Goal: Complete application form

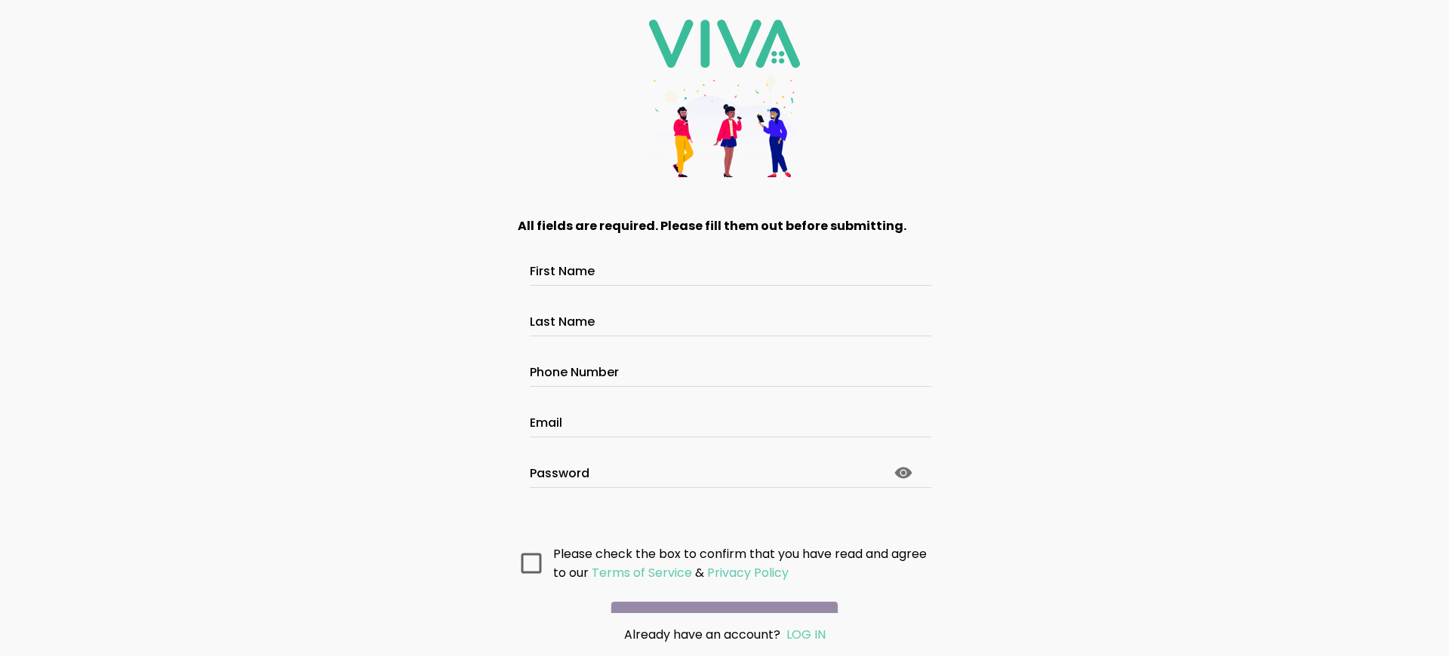
click at [718, 597] on main "All fields are required. Please fill them out before submitting. First Name Las…" at bounding box center [724, 405] width 453 height 416
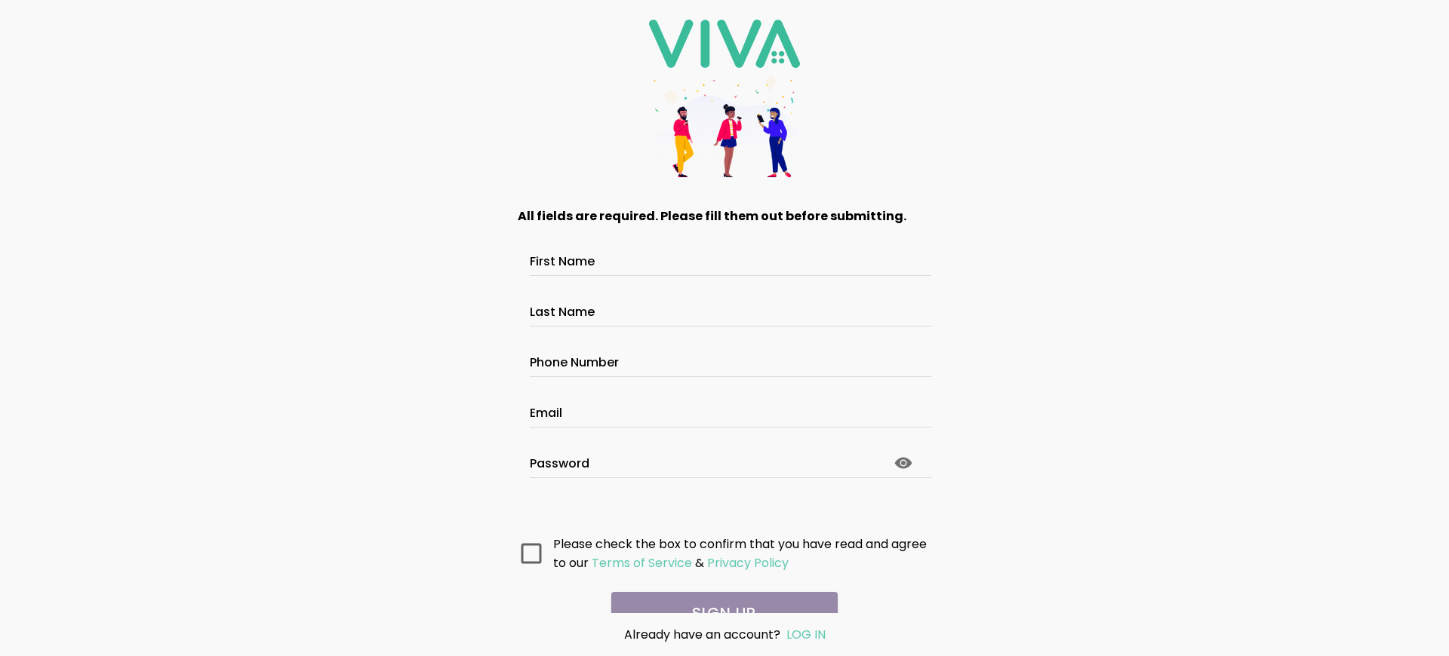
click at [718, 597] on main "All fields are required. Please fill them out before submitting. First Name Las…" at bounding box center [724, 405] width 453 height 416
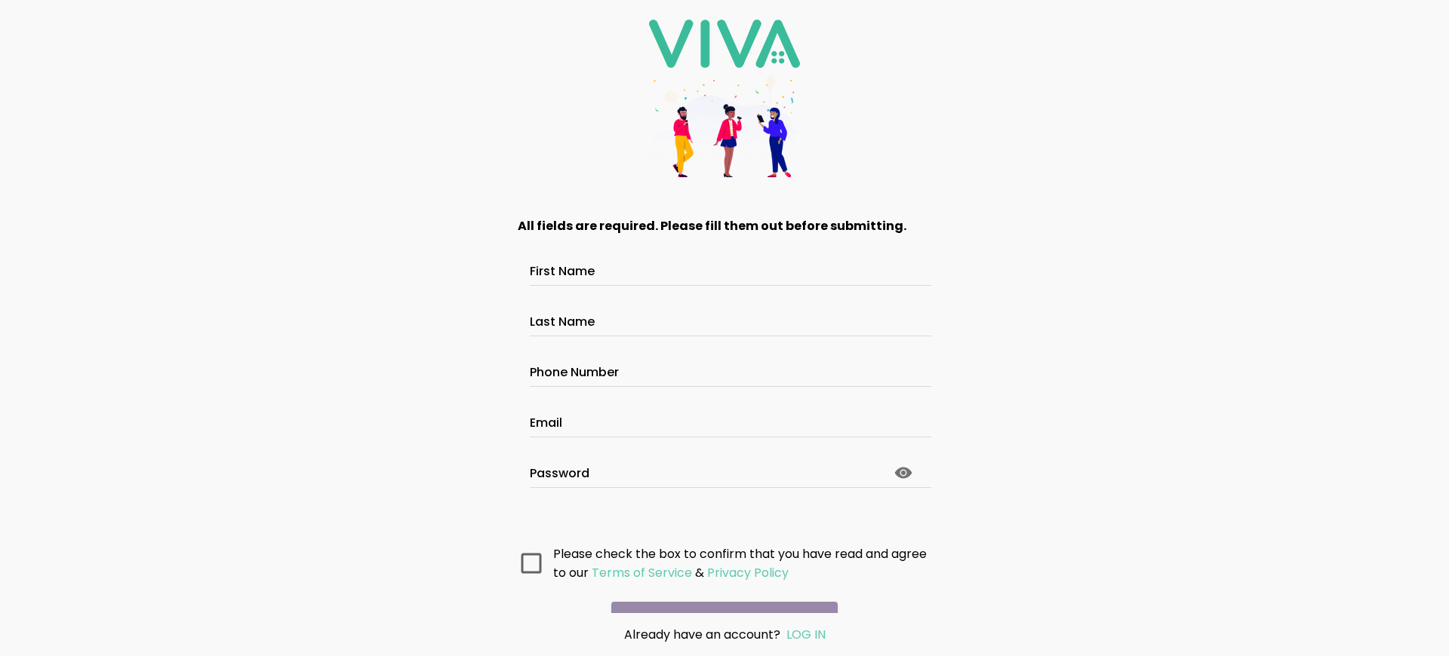
click at [718, 597] on main "All fields are required. Please fill them out before submitting. First Name Las…" at bounding box center [724, 405] width 453 height 416
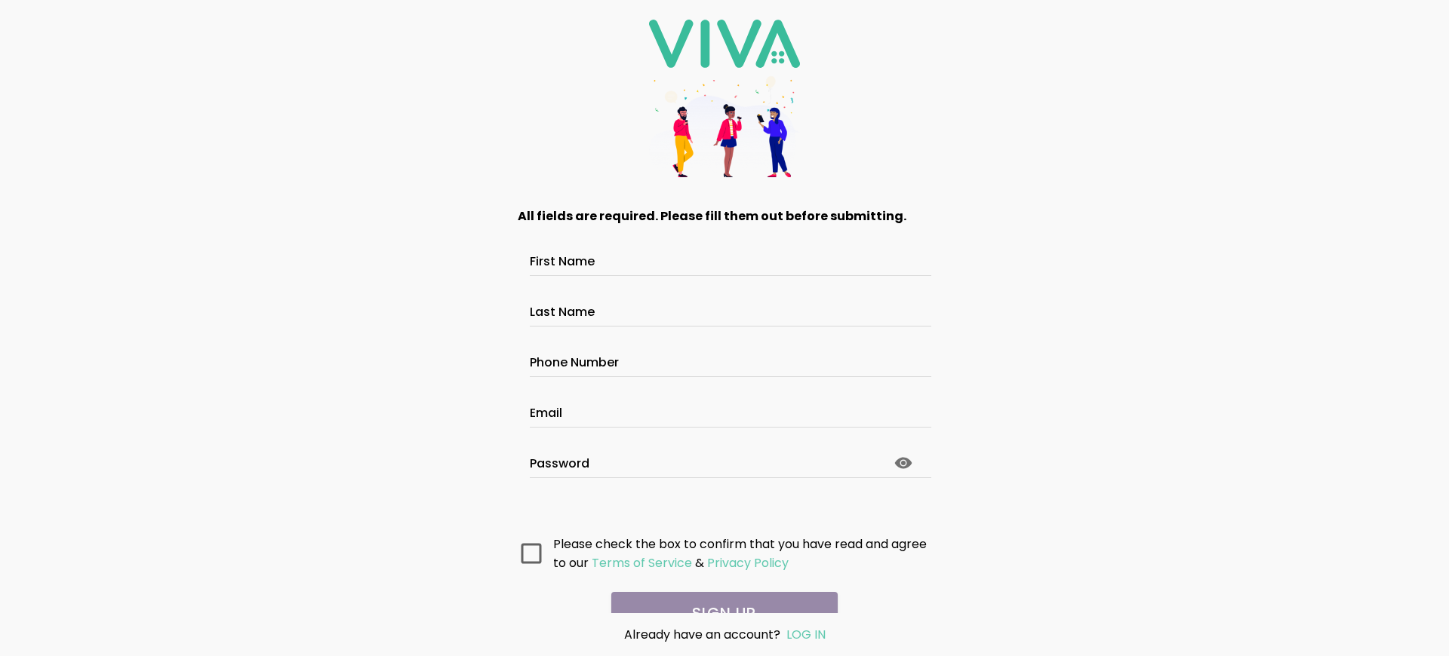
click at [718, 597] on main "All fields are required. Please fill them out before submitting. First Name Las…" at bounding box center [724, 405] width 453 height 416
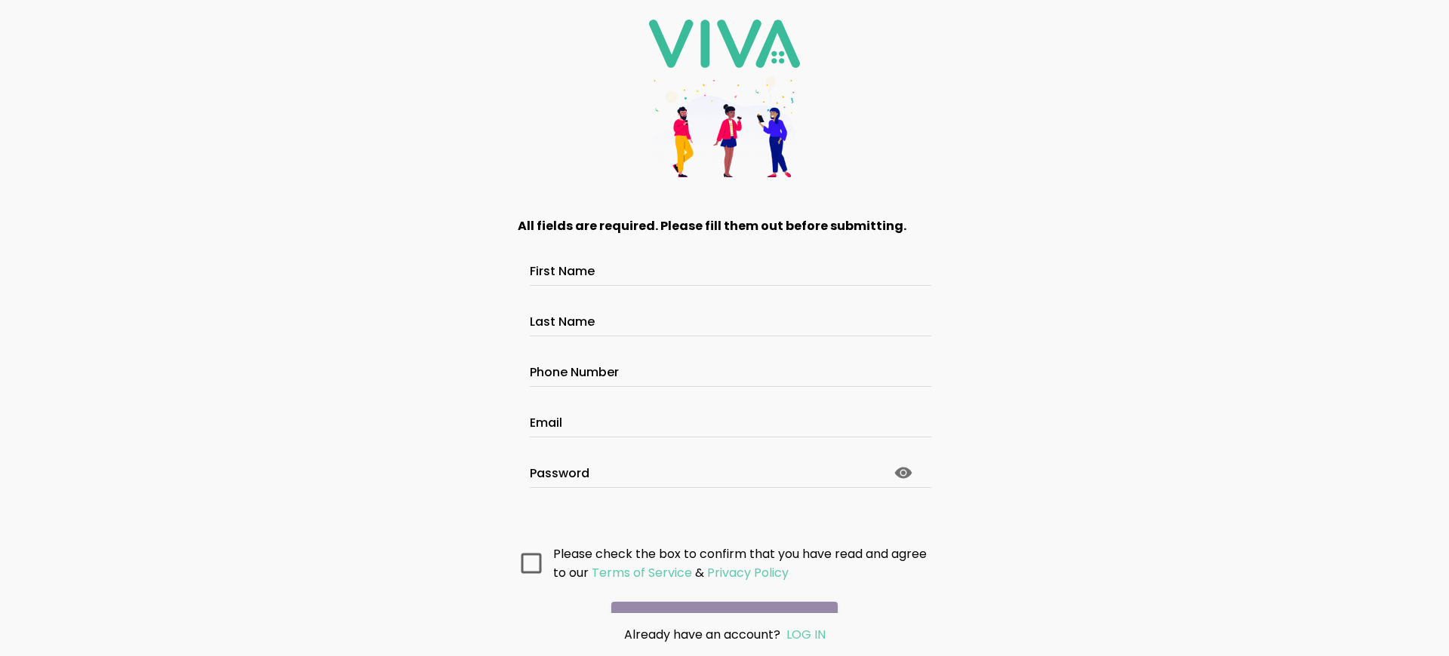
click at [718, 597] on main "All fields are required. Please fill them out before submitting. First Name Las…" at bounding box center [724, 405] width 453 height 416
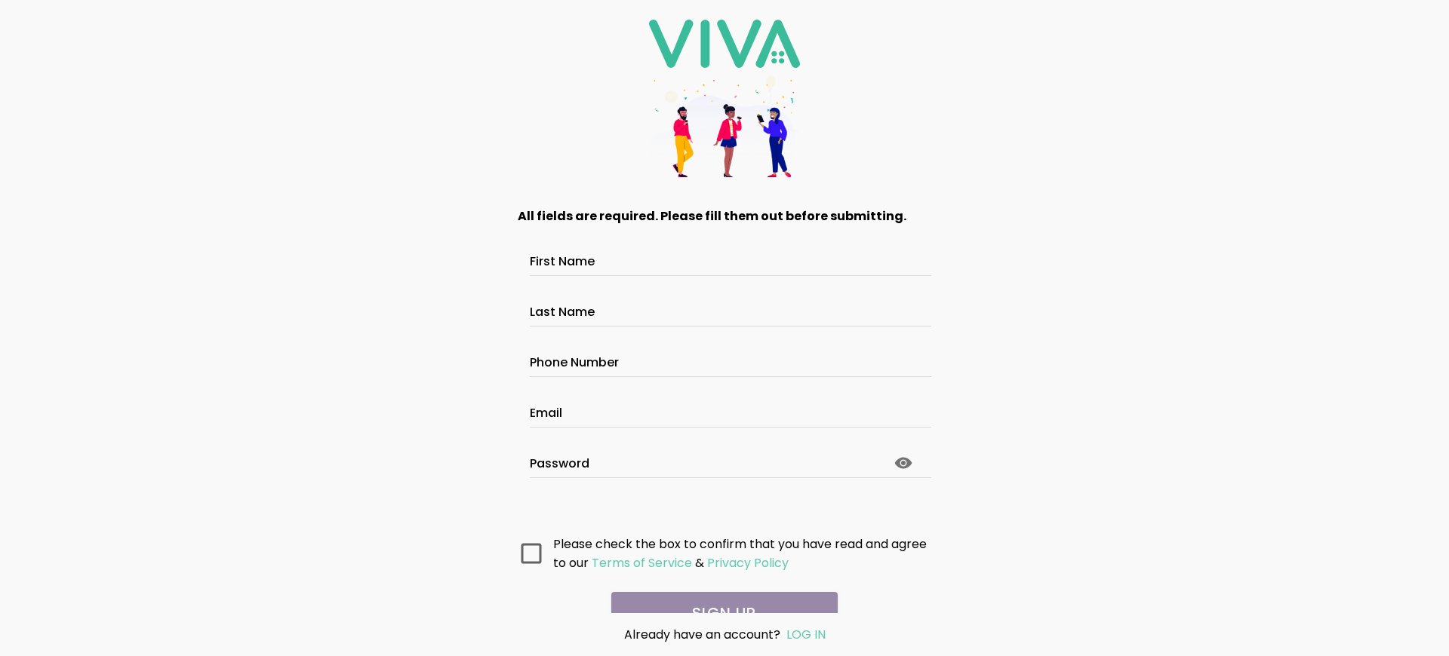
click at [718, 597] on main "All fields are required. Please fill them out before submitting. First Name Las…" at bounding box center [724, 405] width 453 height 416
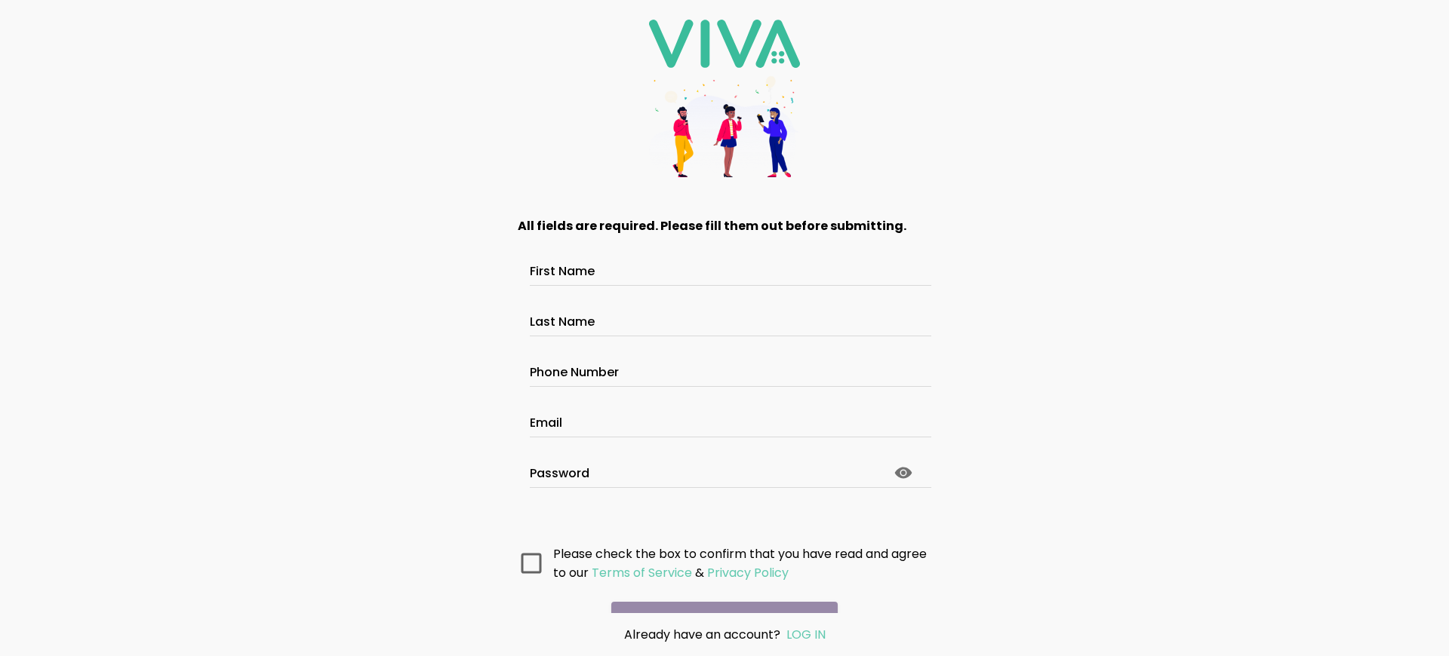
click at [718, 597] on main "All fields are required. Please fill them out before submitting. First Name Las…" at bounding box center [724, 405] width 453 height 416
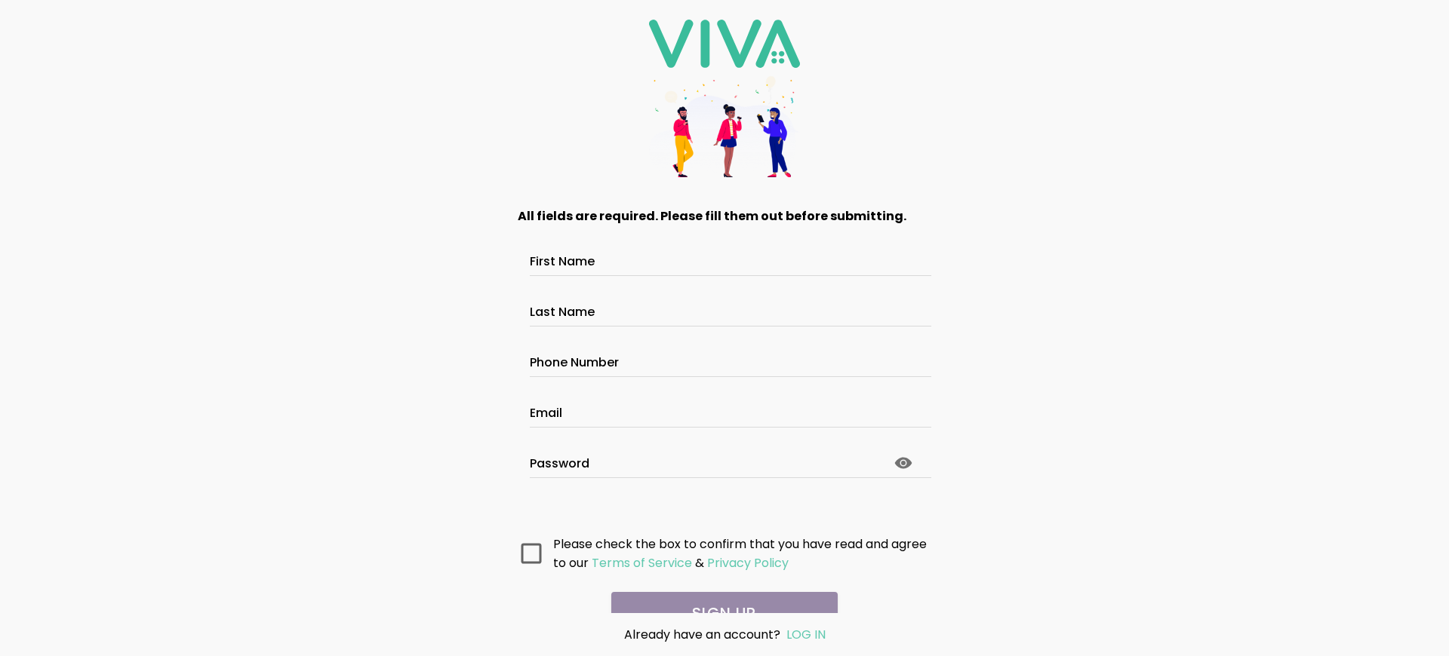
click at [718, 597] on main "All fields are required. Please fill them out before submitting. First Name Las…" at bounding box center [724, 405] width 453 height 416
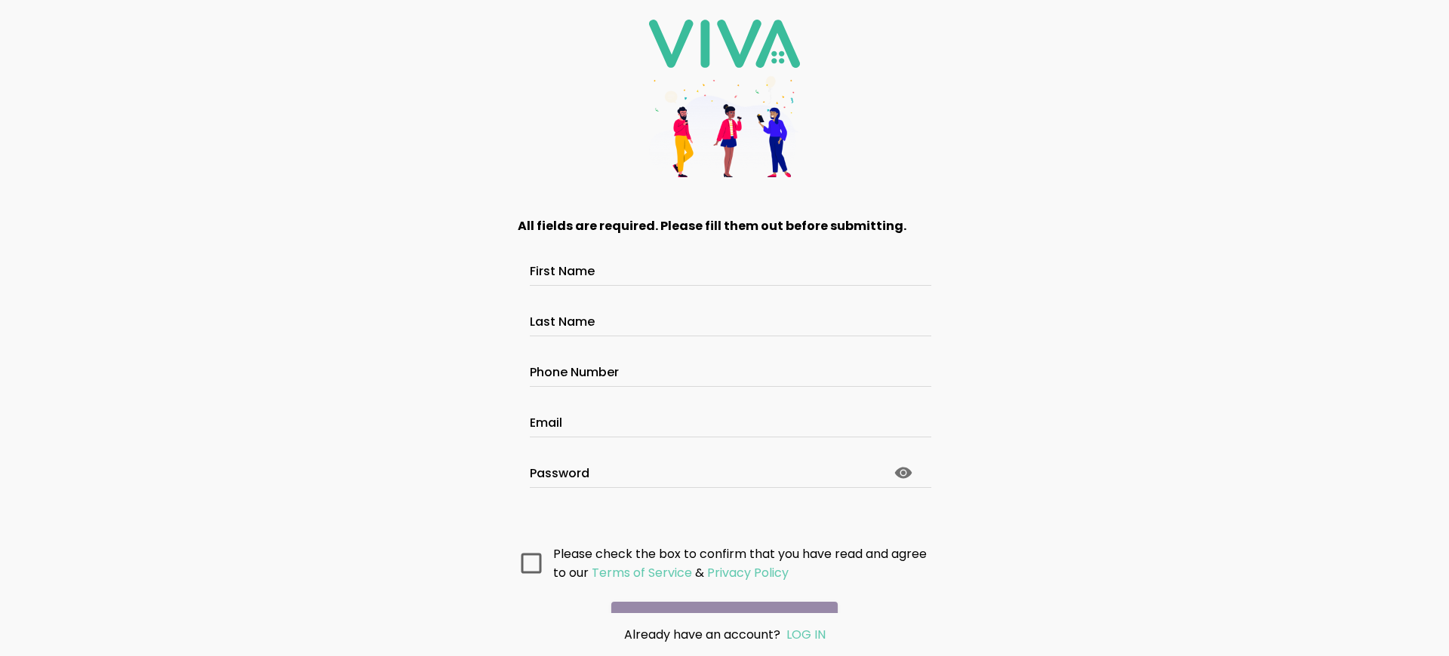
click at [718, 597] on main "All fields are required. Please fill them out before submitting. First Name Las…" at bounding box center [724, 405] width 453 height 416
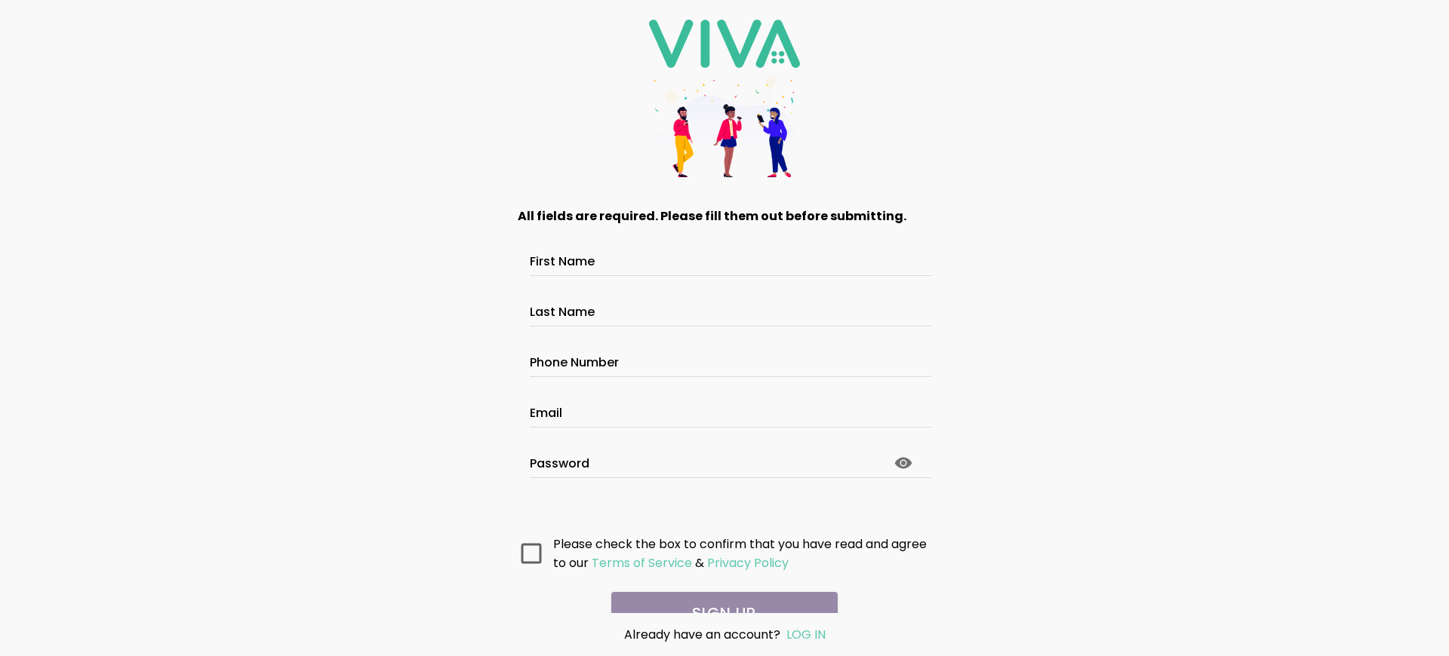
click at [718, 597] on main "All fields are required. Please fill them out before submitting. First Name Las…" at bounding box center [724, 405] width 453 height 416
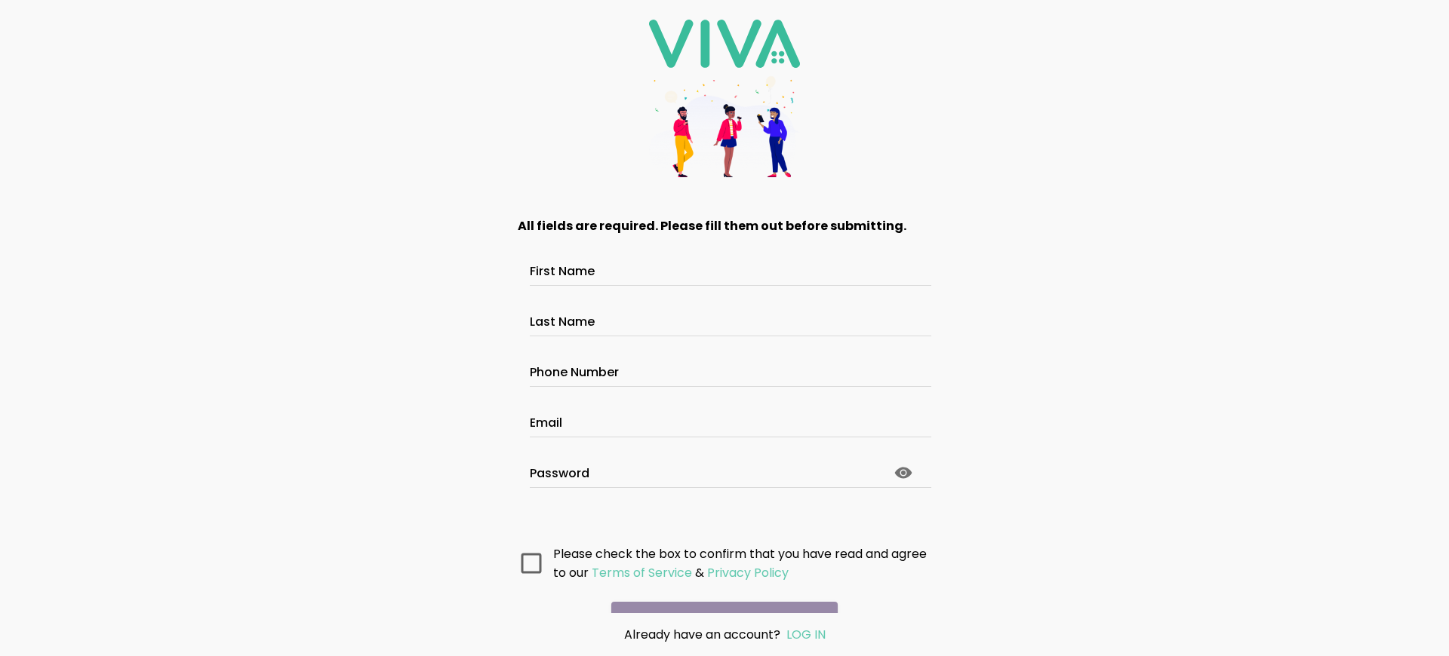
click at [718, 597] on main "All fields are required. Please fill them out before submitting. First Name Las…" at bounding box center [724, 405] width 453 height 416
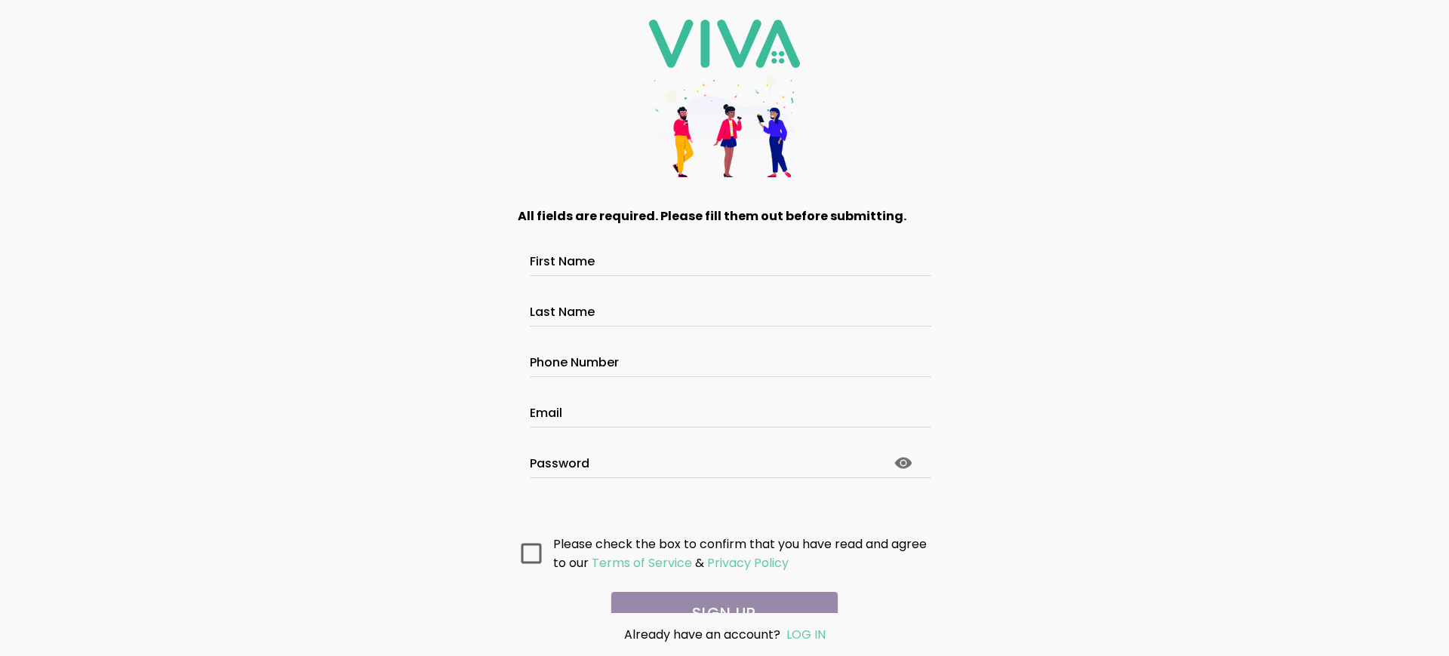
click at [718, 597] on main "All fields are required. Please fill them out before submitting. First Name Las…" at bounding box center [724, 405] width 453 height 416
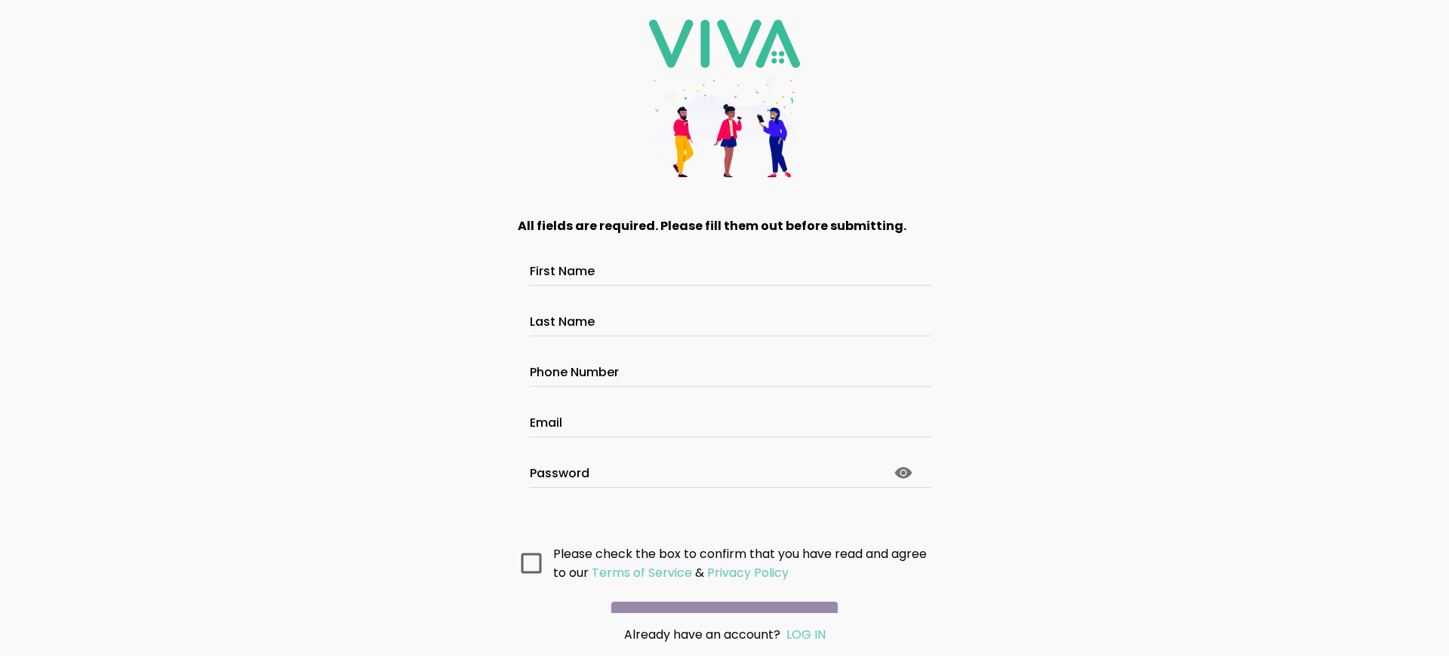
click at [718, 597] on main "All fields are required. Please fill them out before submitting. First Name Las…" at bounding box center [724, 405] width 453 height 416
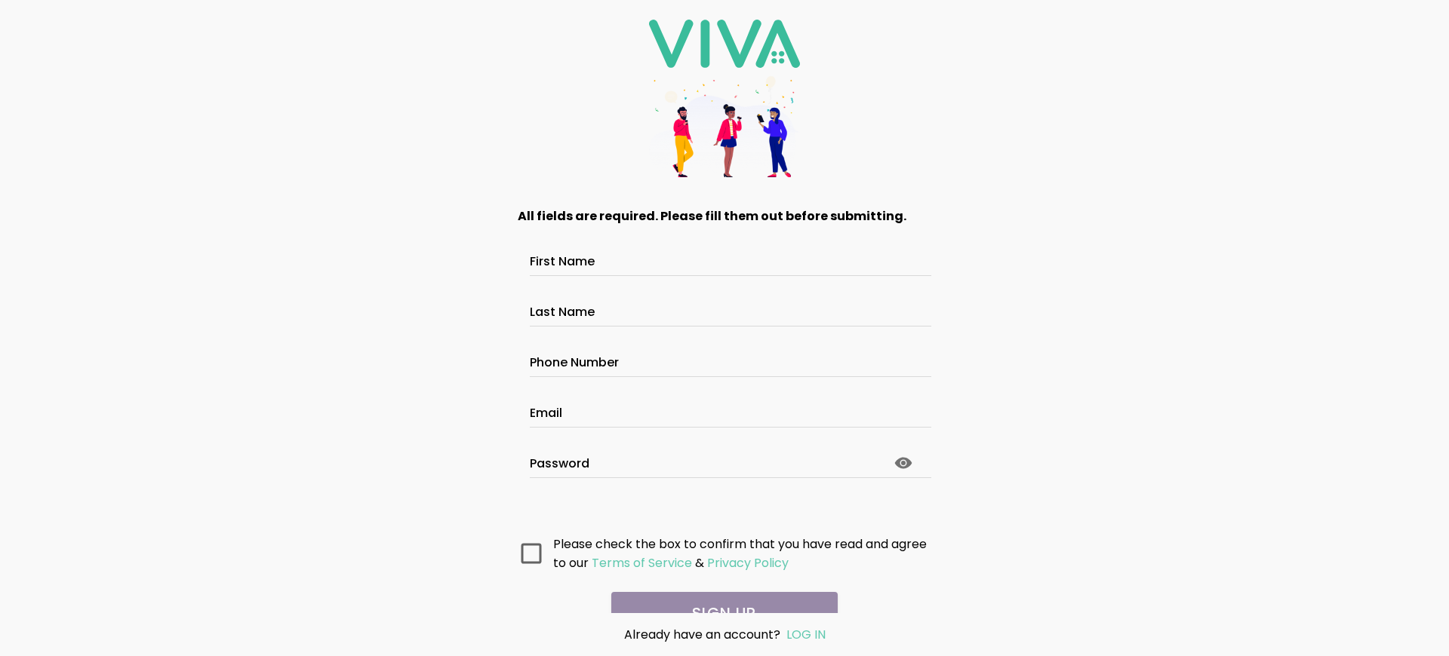
click at [718, 597] on main "All fields are required. Please fill them out before submitting. First Name Las…" at bounding box center [724, 405] width 453 height 416
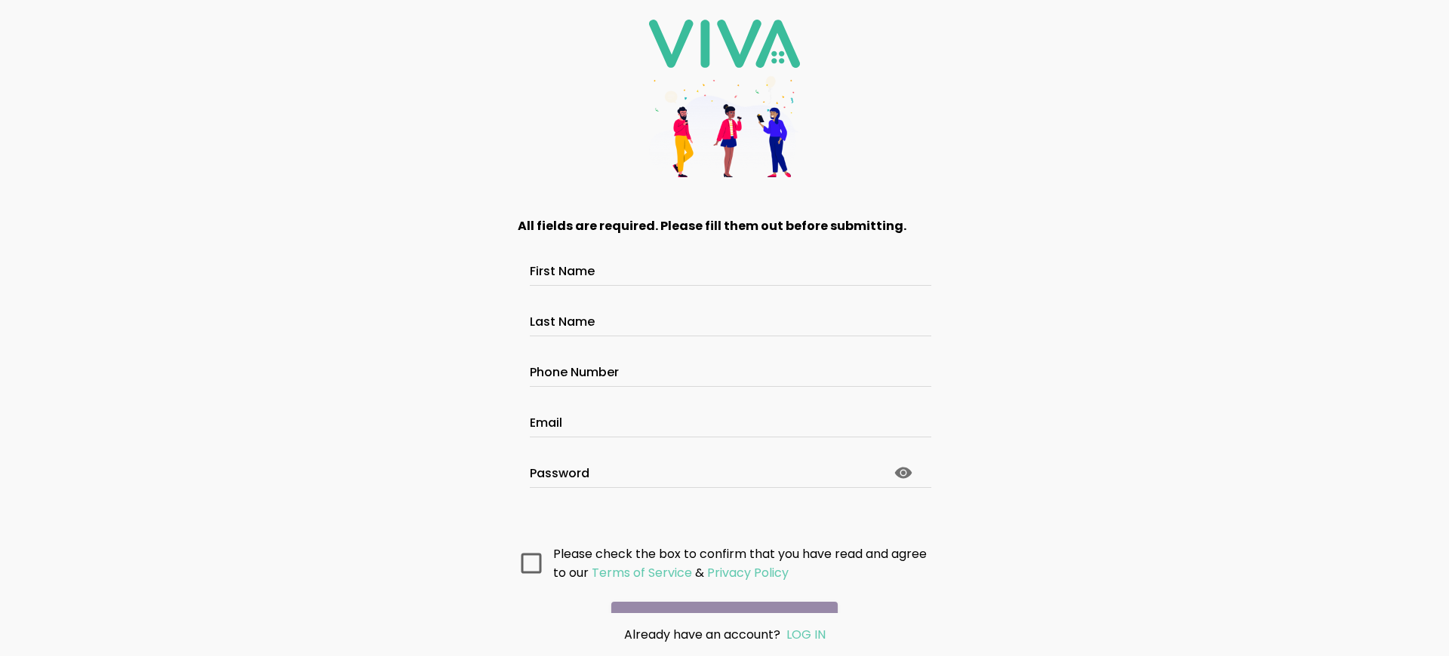
click at [718, 597] on main "All fields are required. Please fill them out before submitting. First Name Las…" at bounding box center [724, 405] width 453 height 416
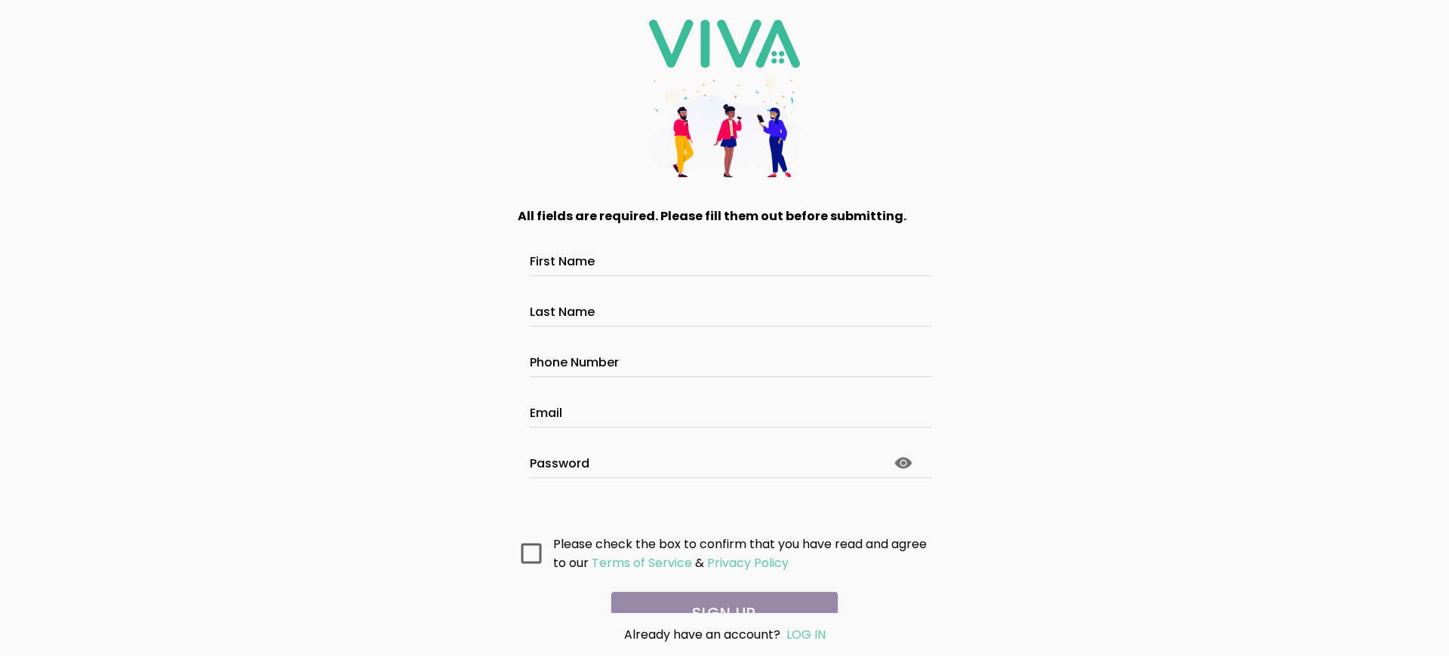
click at [718, 597] on main "All fields are required. Please fill them out before submitting. First Name Las…" at bounding box center [724, 405] width 453 height 416
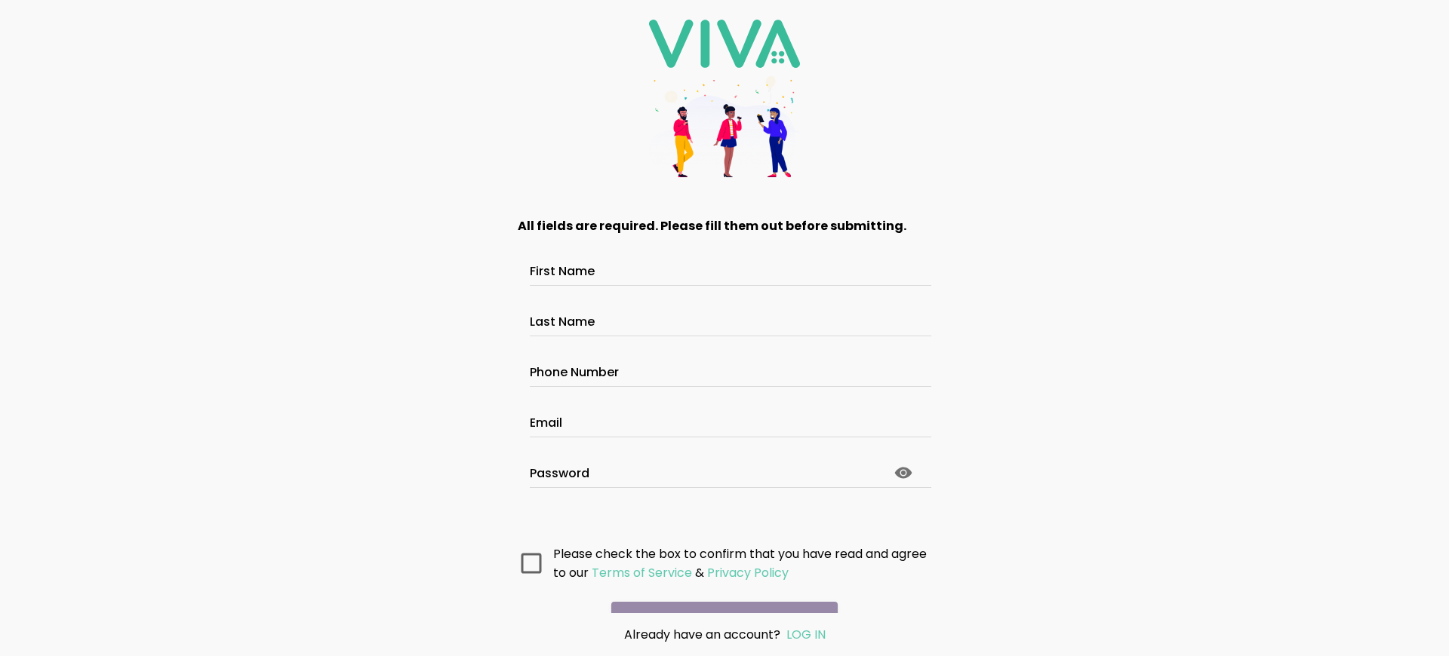
click at [718, 597] on main "All fields are required. Please fill them out before submitting. First Name Las…" at bounding box center [724, 405] width 453 height 416
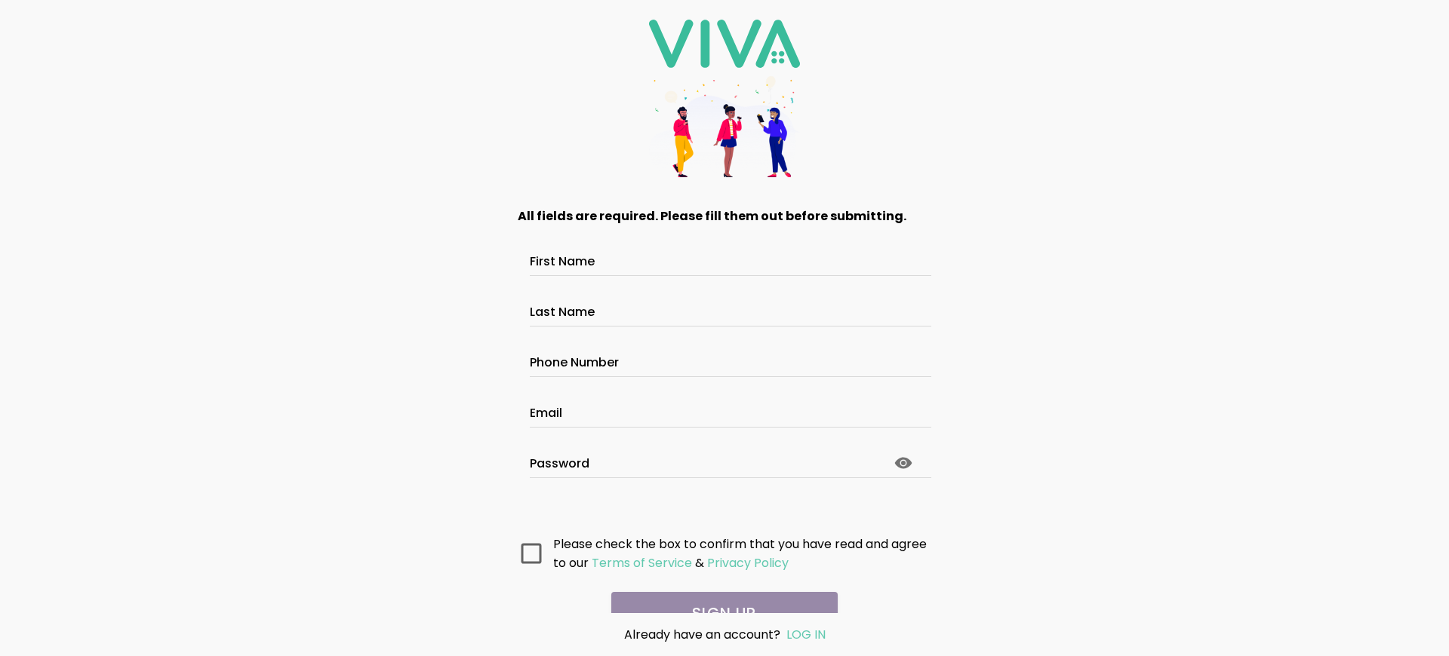
click at [718, 597] on main "All fields are required. Please fill them out before submitting. First Name Las…" at bounding box center [724, 405] width 453 height 416
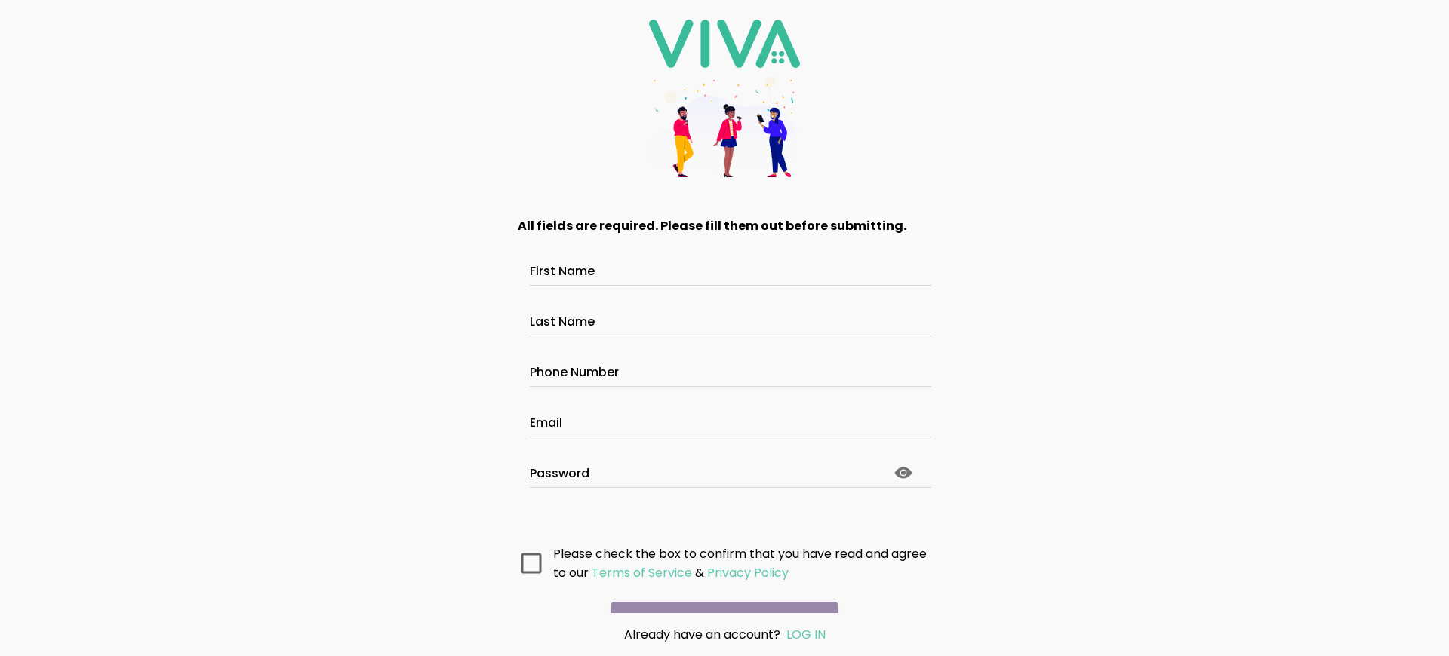
click at [718, 597] on main "All fields are required. Please fill them out before submitting. First Name Las…" at bounding box center [724, 405] width 453 height 416
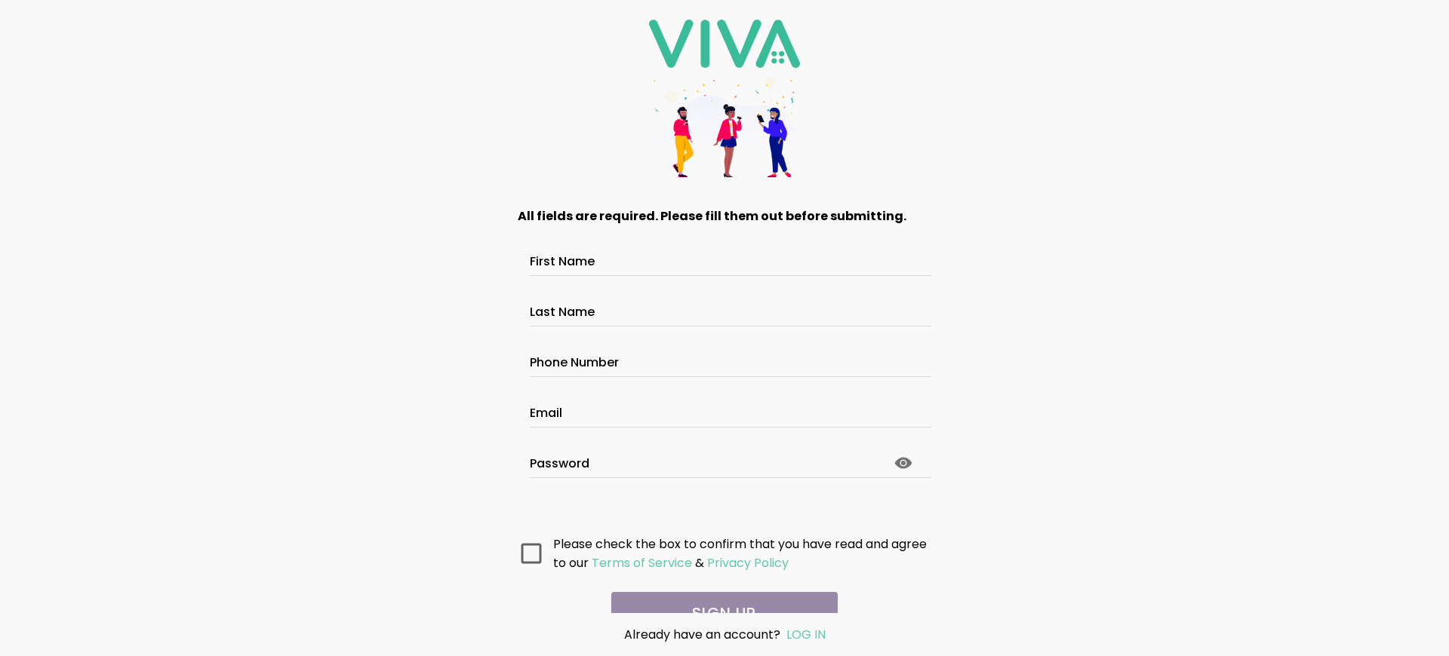
click at [718, 597] on main "All fields are required. Please fill them out before submitting. First Name Las…" at bounding box center [724, 405] width 453 height 416
